Goal: Task Accomplishment & Management: Use online tool/utility

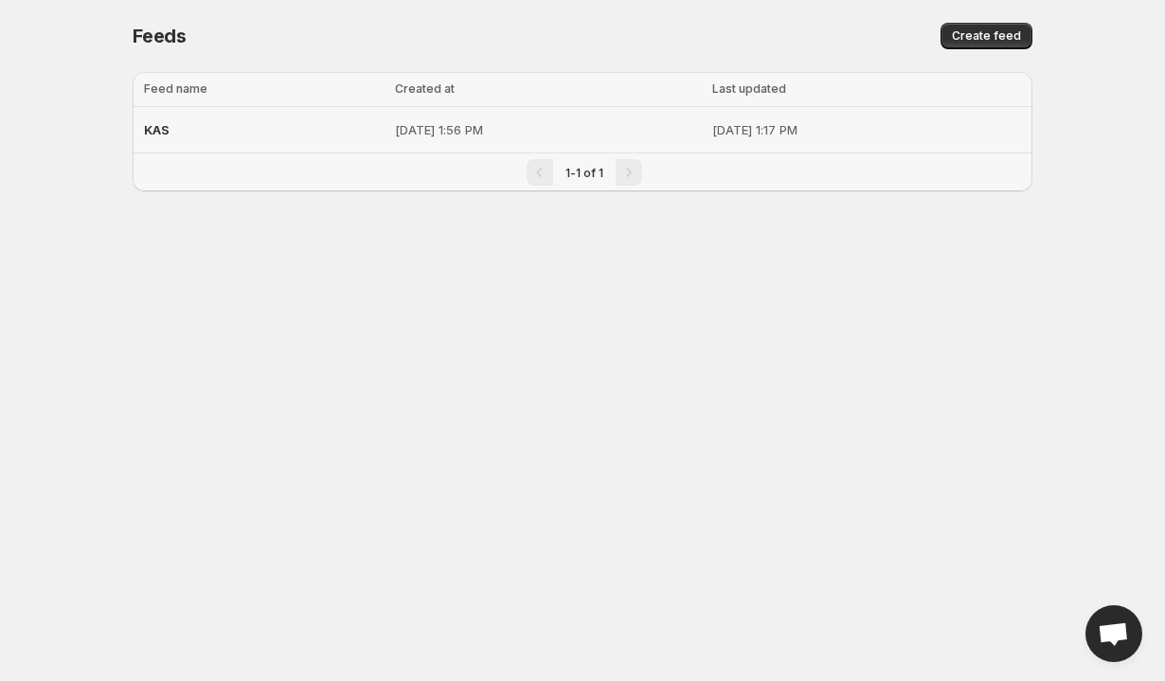
click at [315, 122] on div "KAS" at bounding box center [264, 130] width 240 height 34
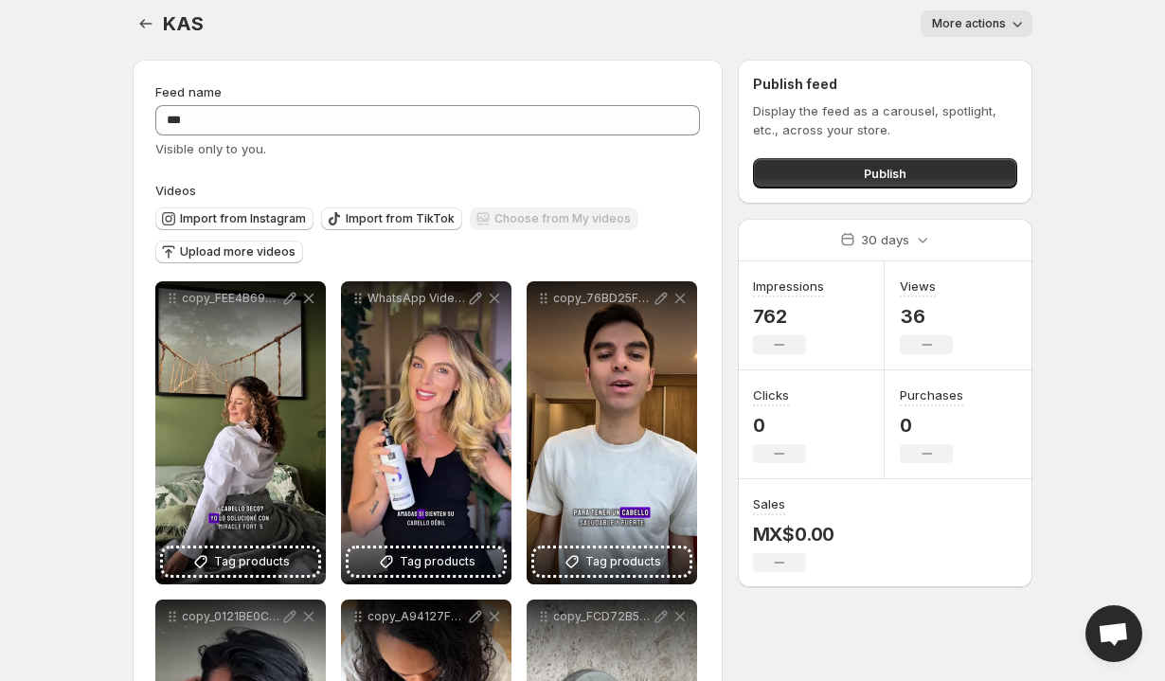
scroll to position [69, 0]
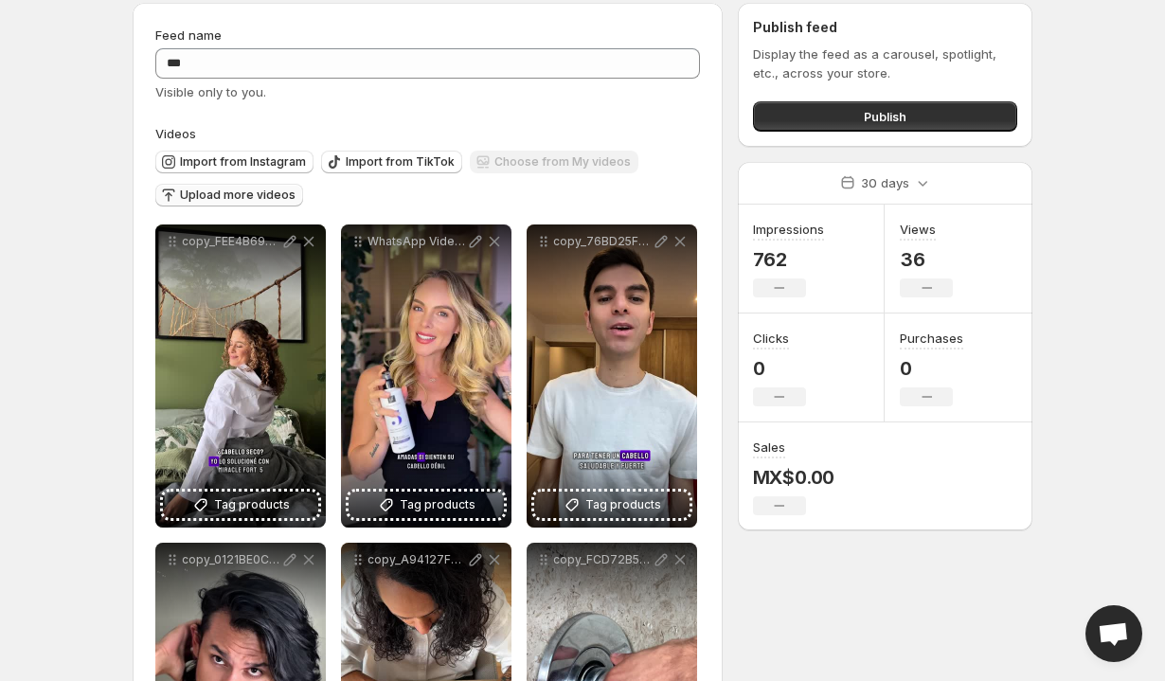
click at [274, 202] on span "Upload more videos" at bounding box center [238, 195] width 116 height 15
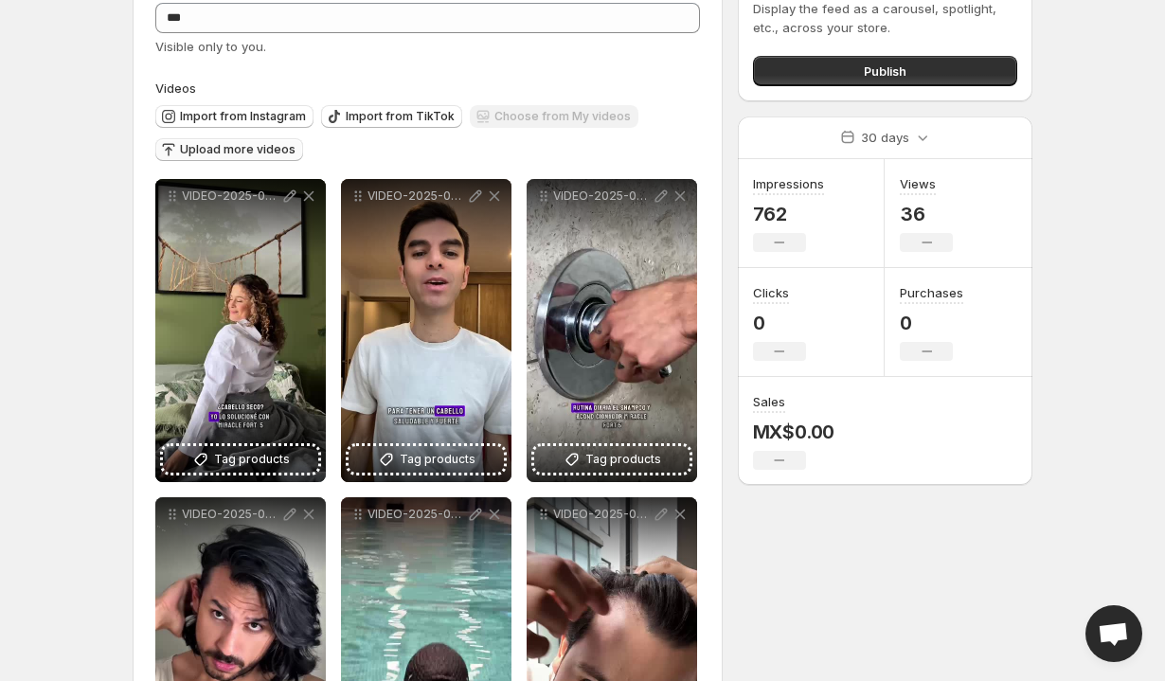
scroll to position [0, 0]
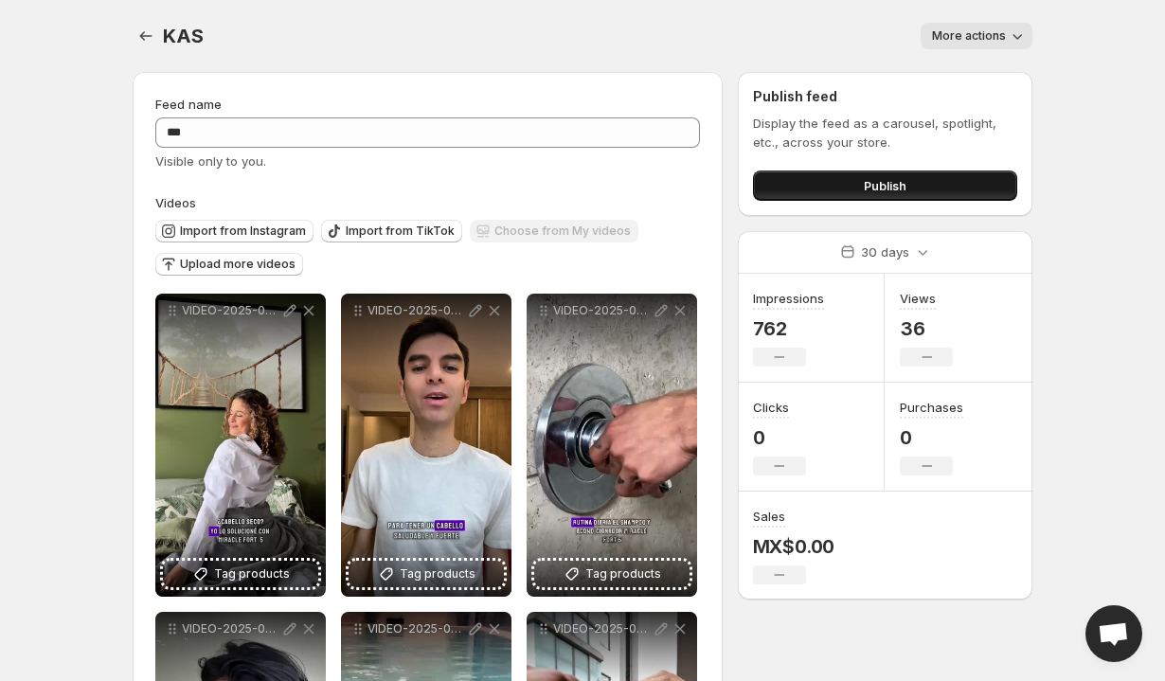
click at [790, 196] on button "Publish" at bounding box center [885, 186] width 264 height 30
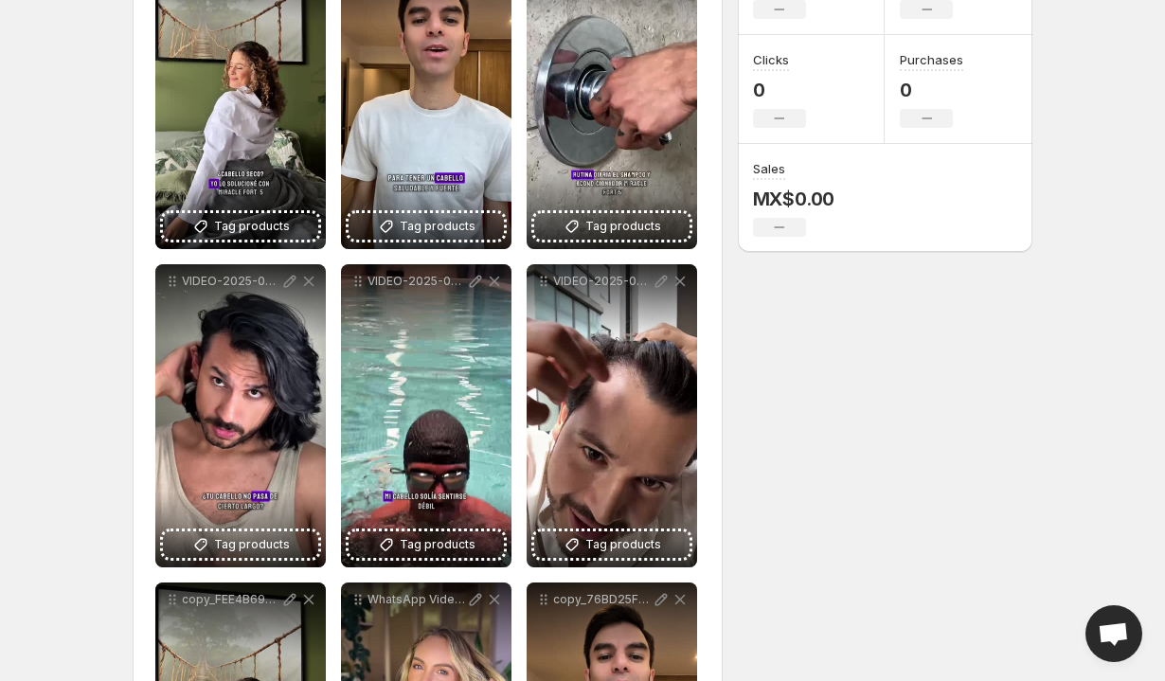
scroll to position [705, 0]
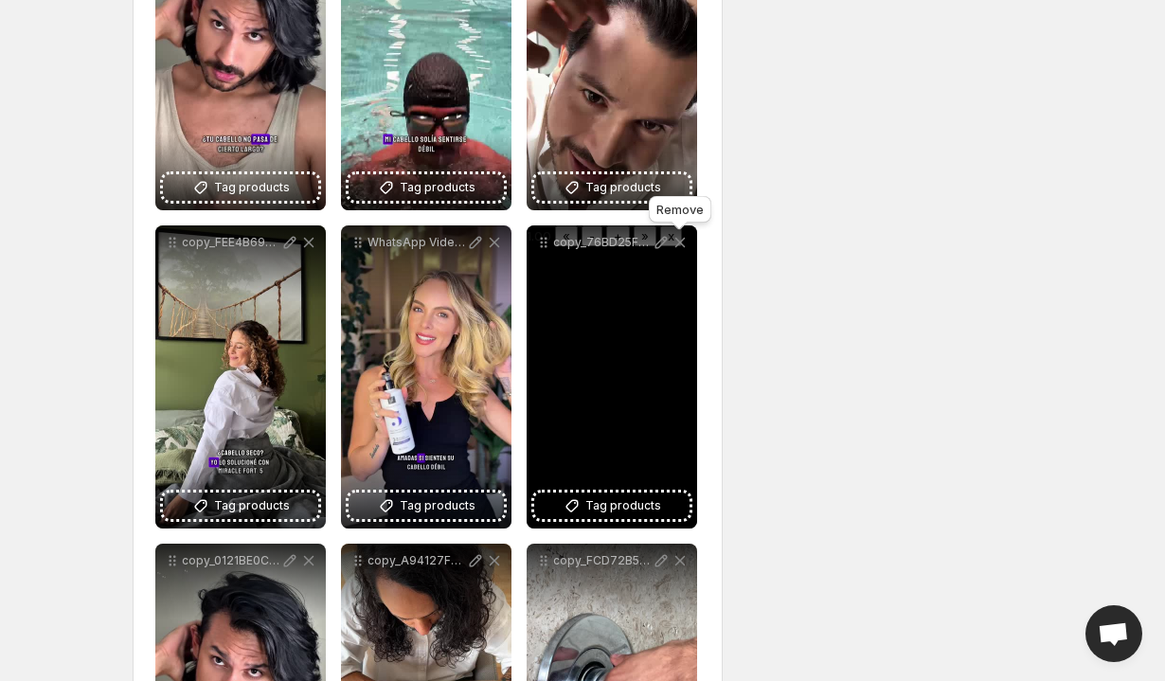
click at [682, 243] on icon at bounding box center [680, 242] width 19 height 19
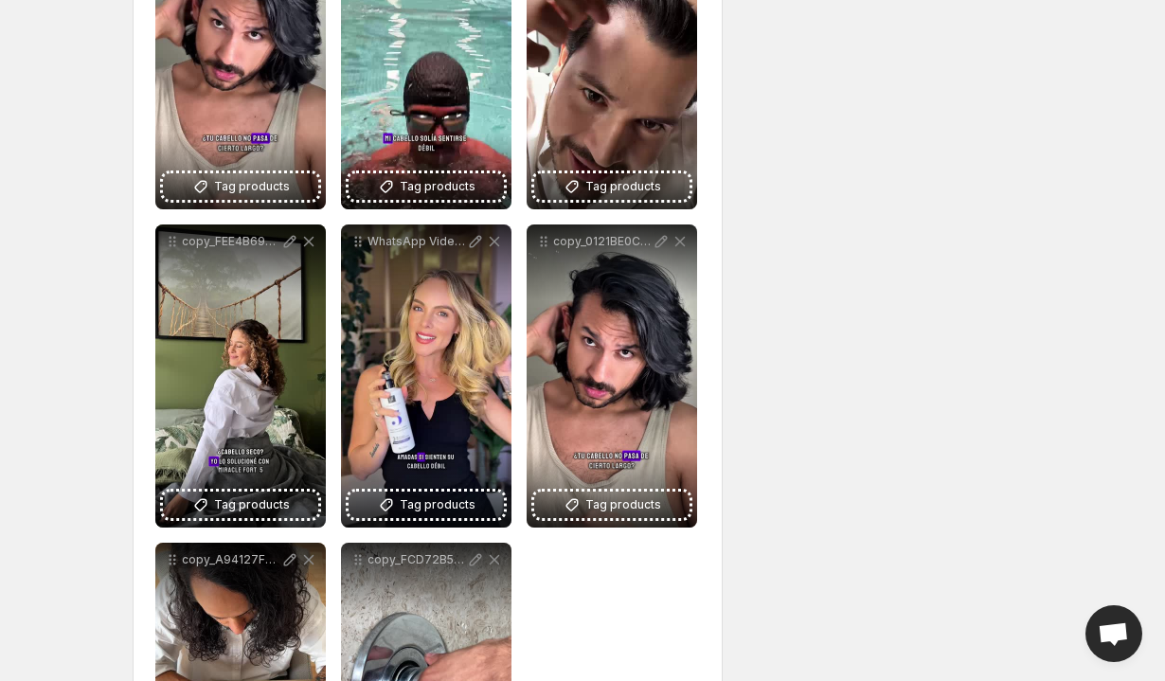
scroll to position [529, 0]
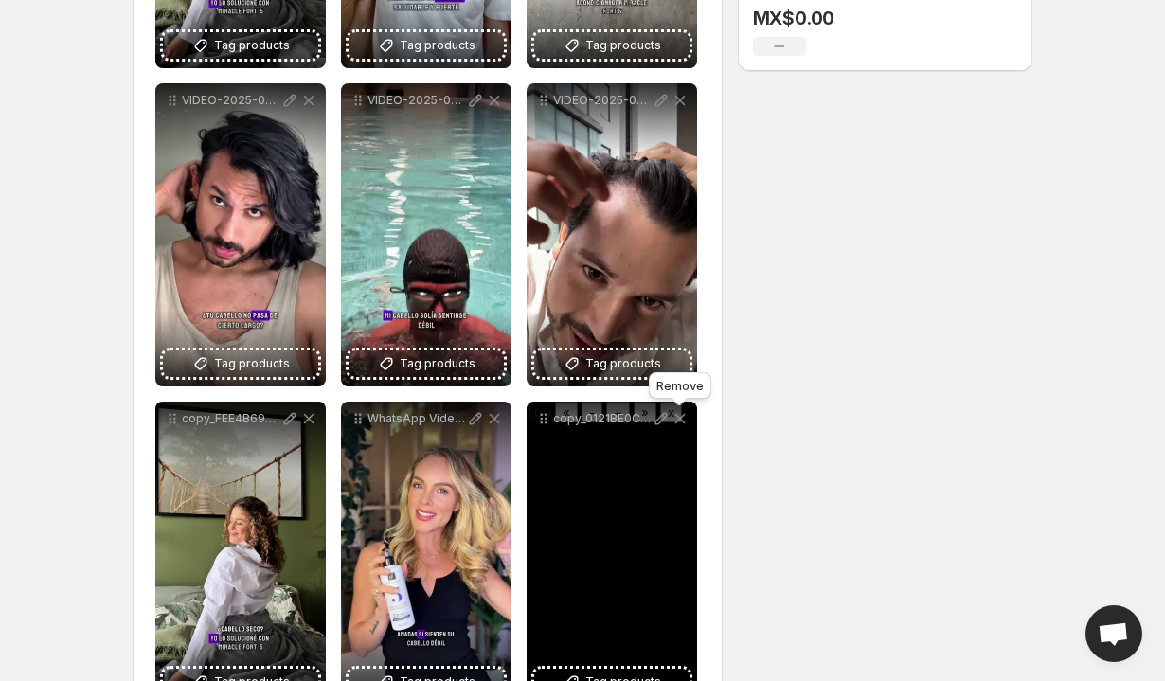
click at [681, 422] on icon at bounding box center [680, 418] width 19 height 19
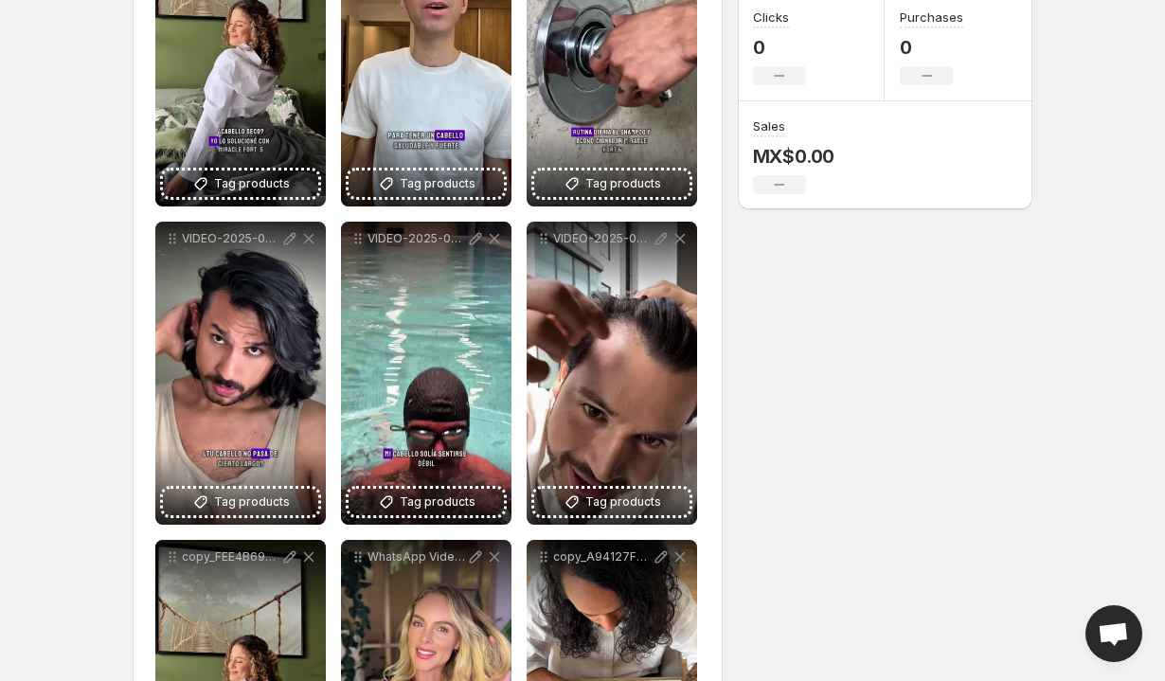
scroll to position [0, 0]
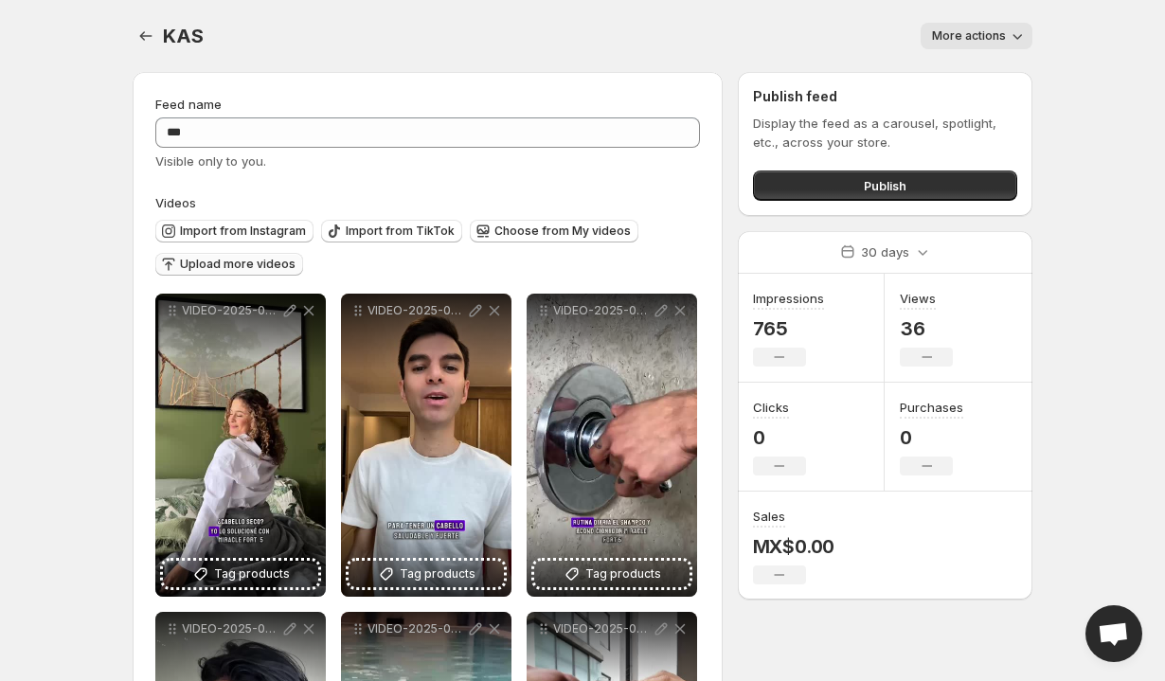
click at [224, 264] on span "Upload more videos" at bounding box center [238, 264] width 116 height 15
